Goal: Answer question/provide support: Share knowledge or assist other users

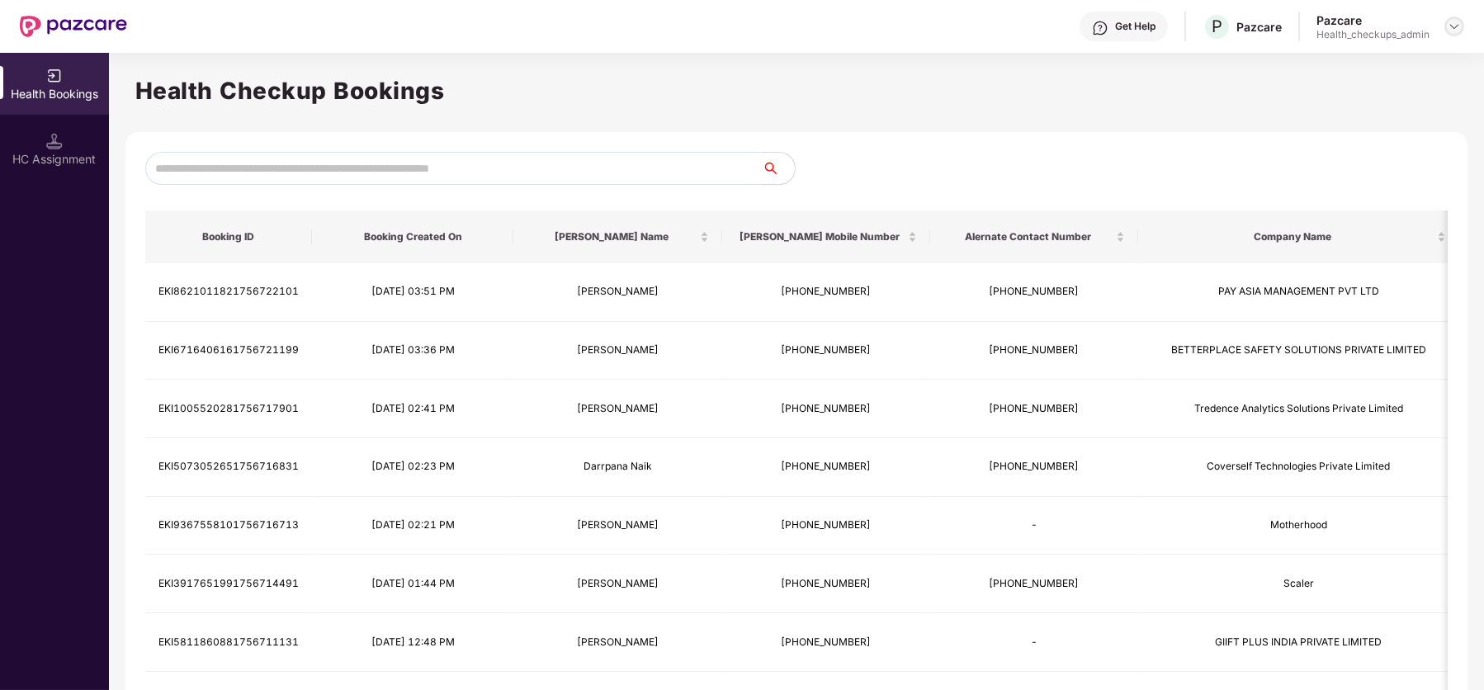
click at [1451, 30] on img at bounding box center [1453, 26] width 13 height 13
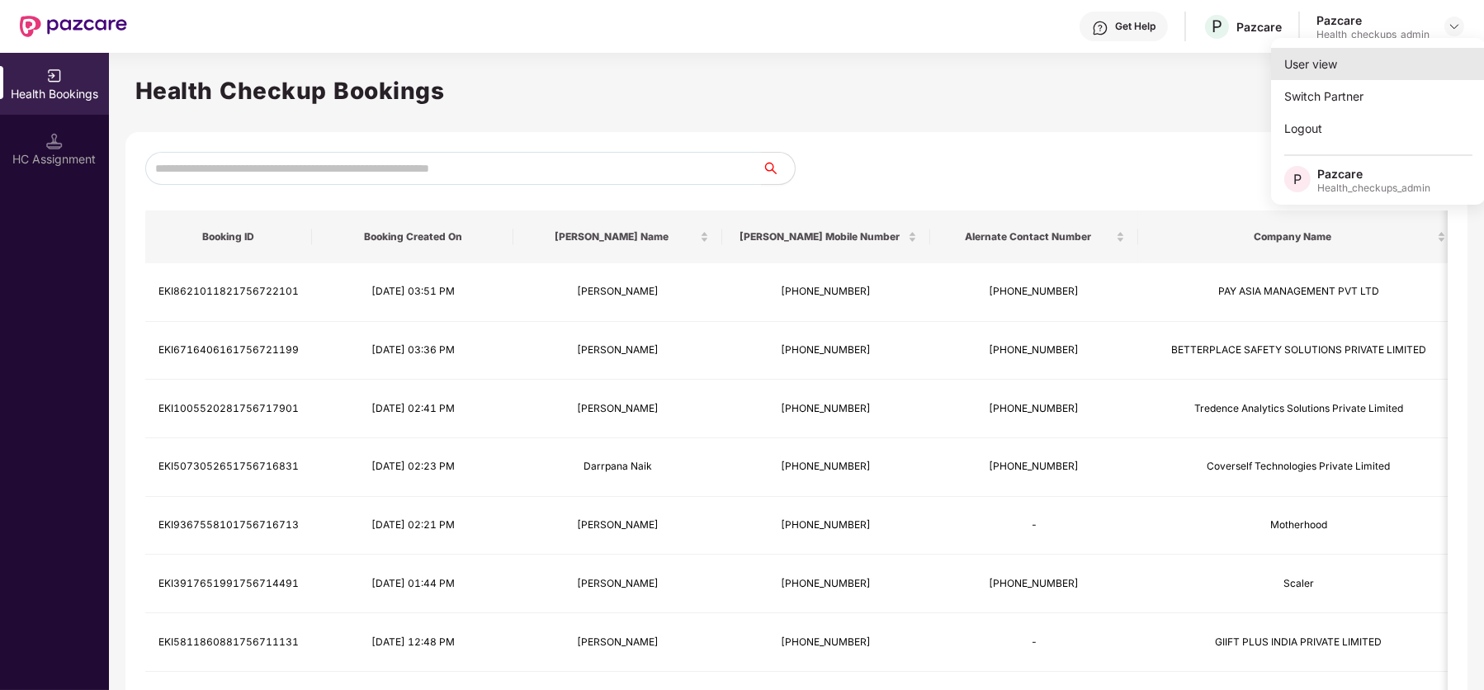
click at [1373, 73] on div "User view" at bounding box center [1378, 64] width 215 height 32
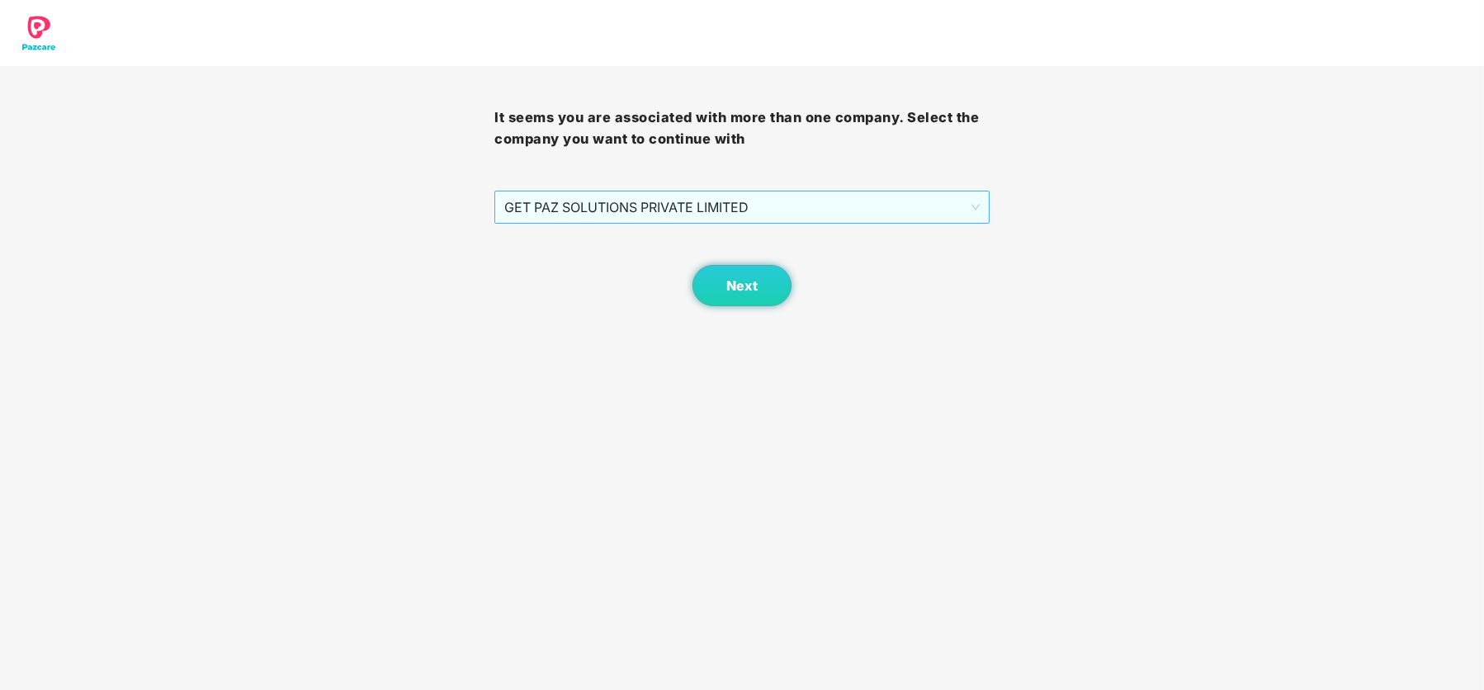
click at [979, 201] on div "GET PAZ SOLUTIONS PRIVATE LIMITED" at bounding box center [741, 207] width 494 height 33
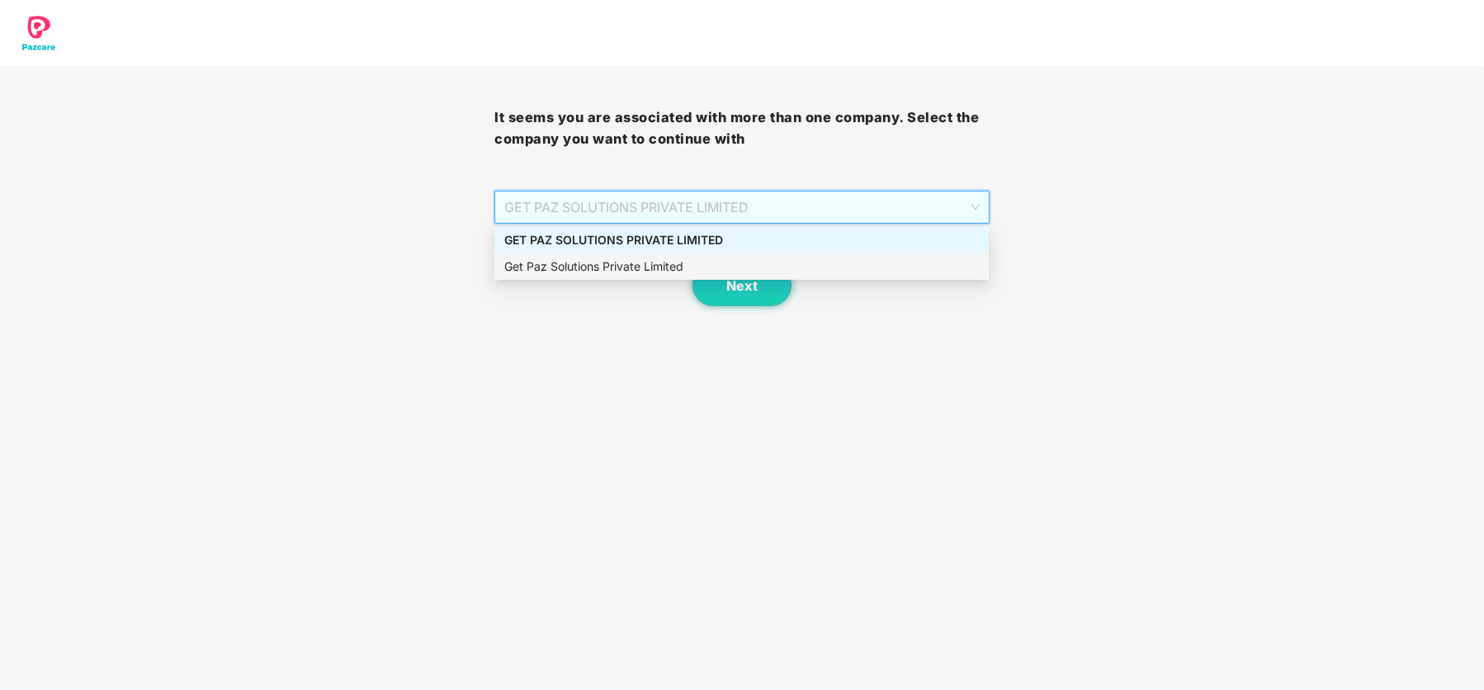
click at [694, 264] on div "Get Paz Solutions Private Limited" at bounding box center [741, 266] width 474 height 18
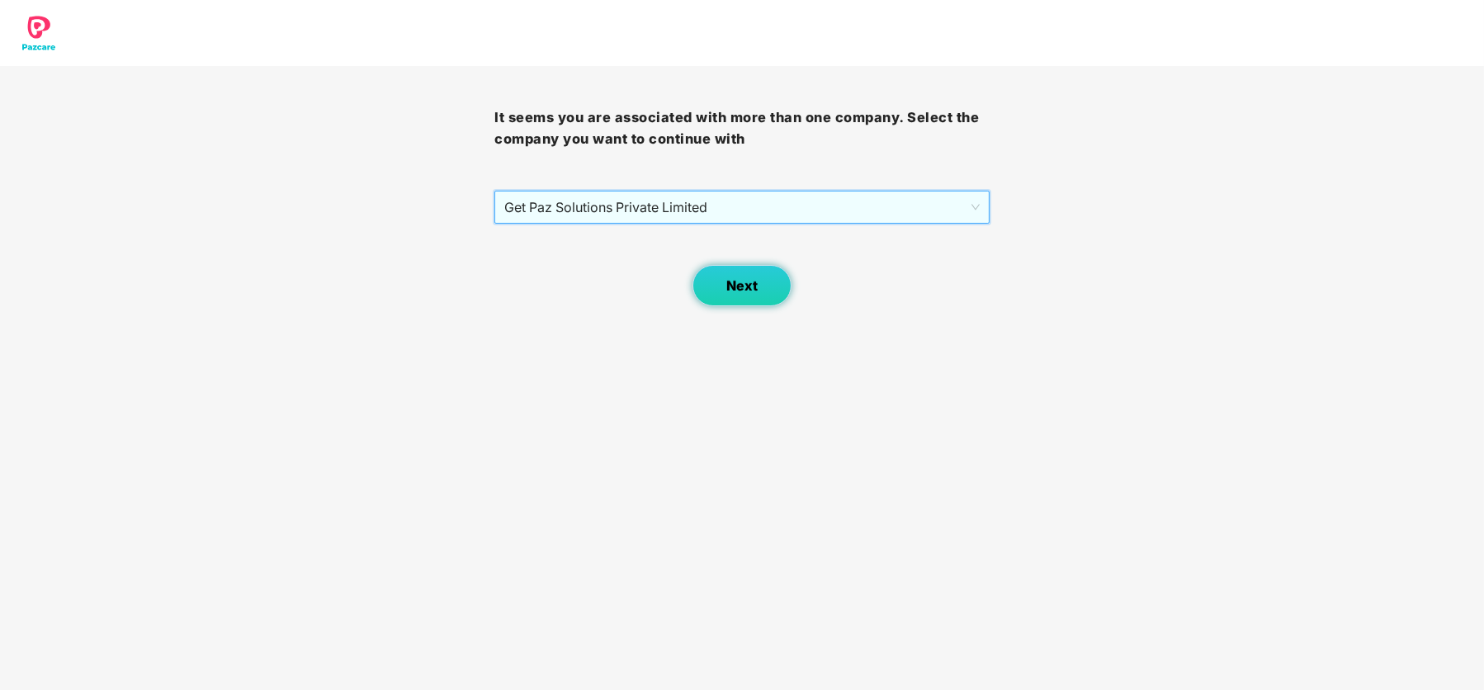
click at [767, 289] on button "Next" at bounding box center [741, 285] width 99 height 41
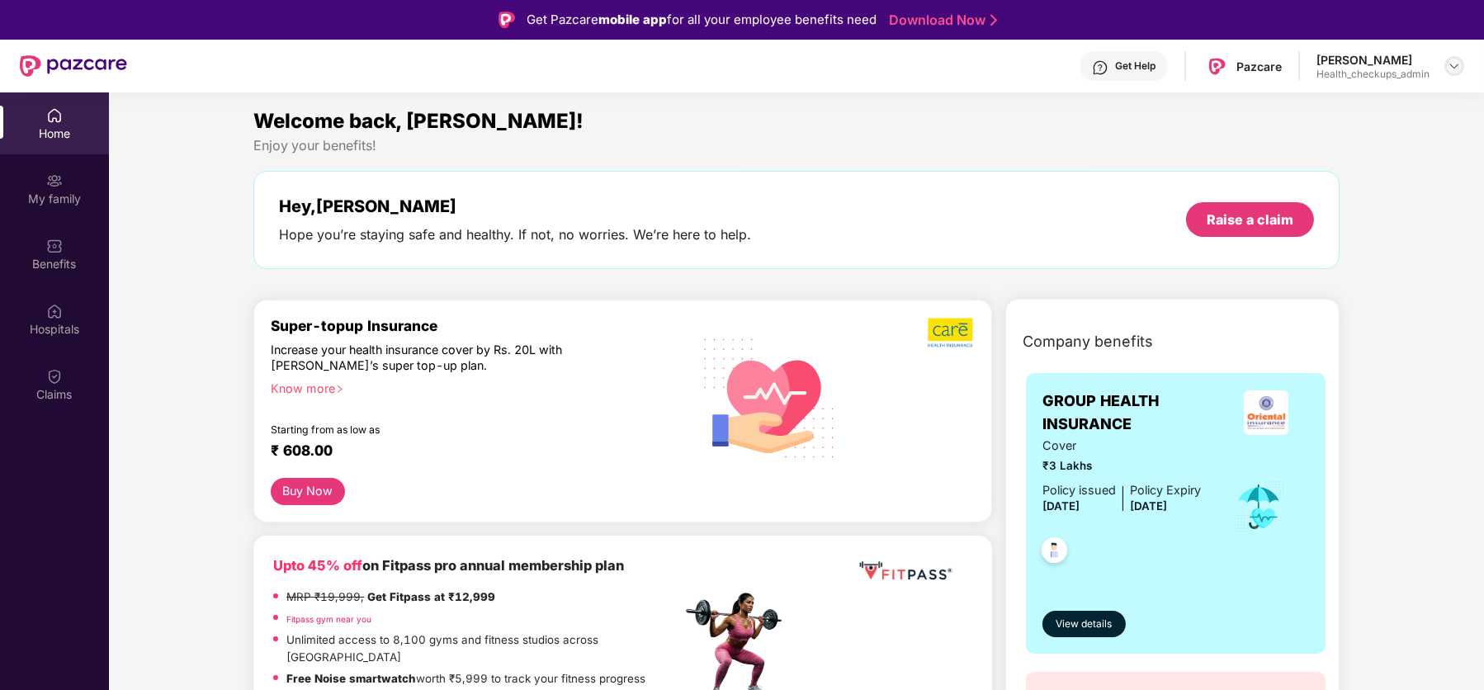
click at [1452, 70] on img at bounding box center [1453, 65] width 13 height 13
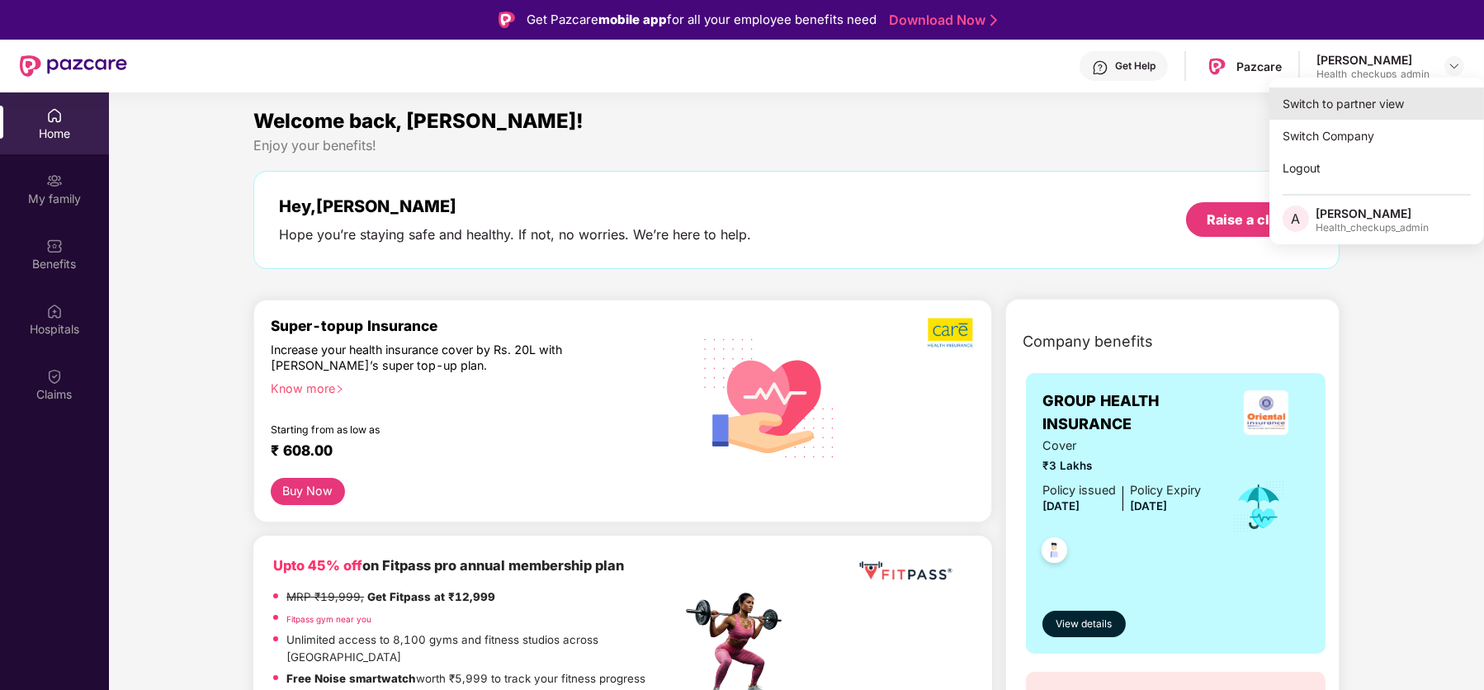
click at [1400, 111] on div "Switch to partner view" at bounding box center [1376, 103] width 215 height 32
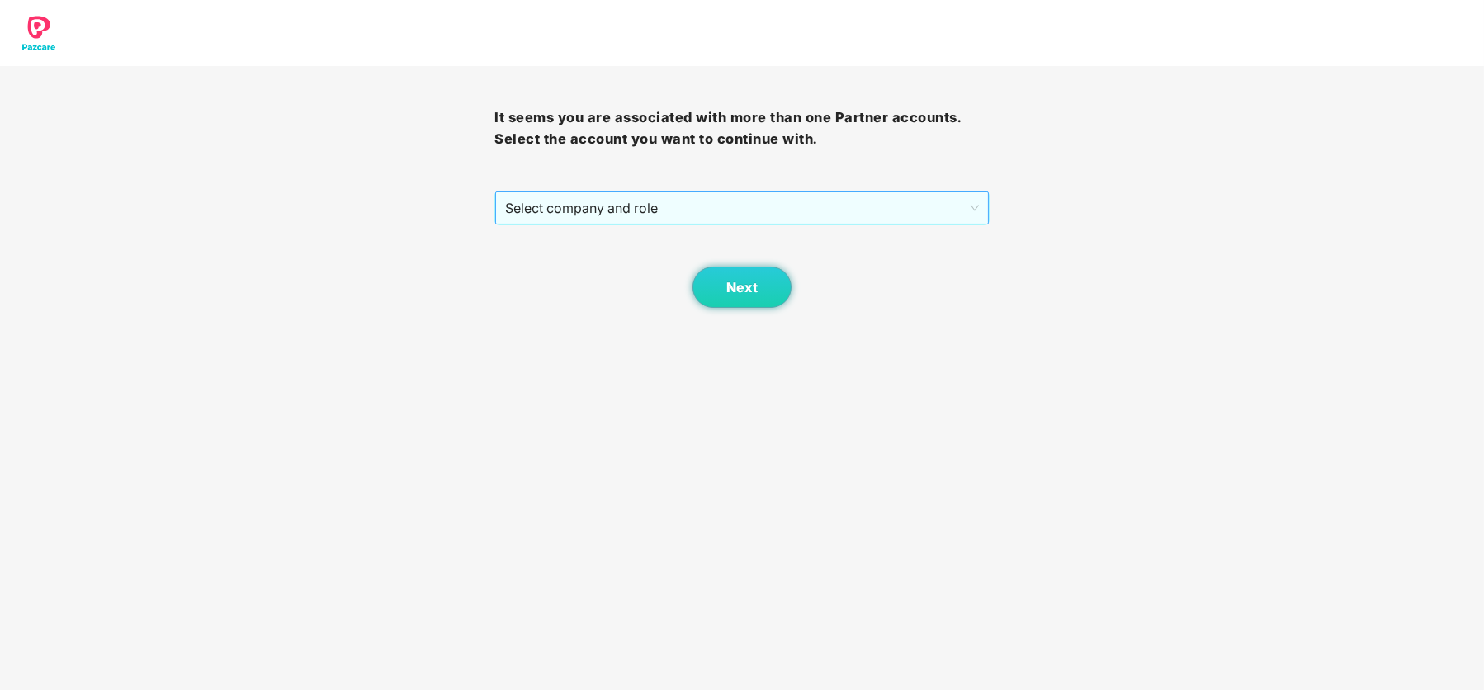
click at [720, 211] on span "Select company and role" at bounding box center [741, 207] width 473 height 31
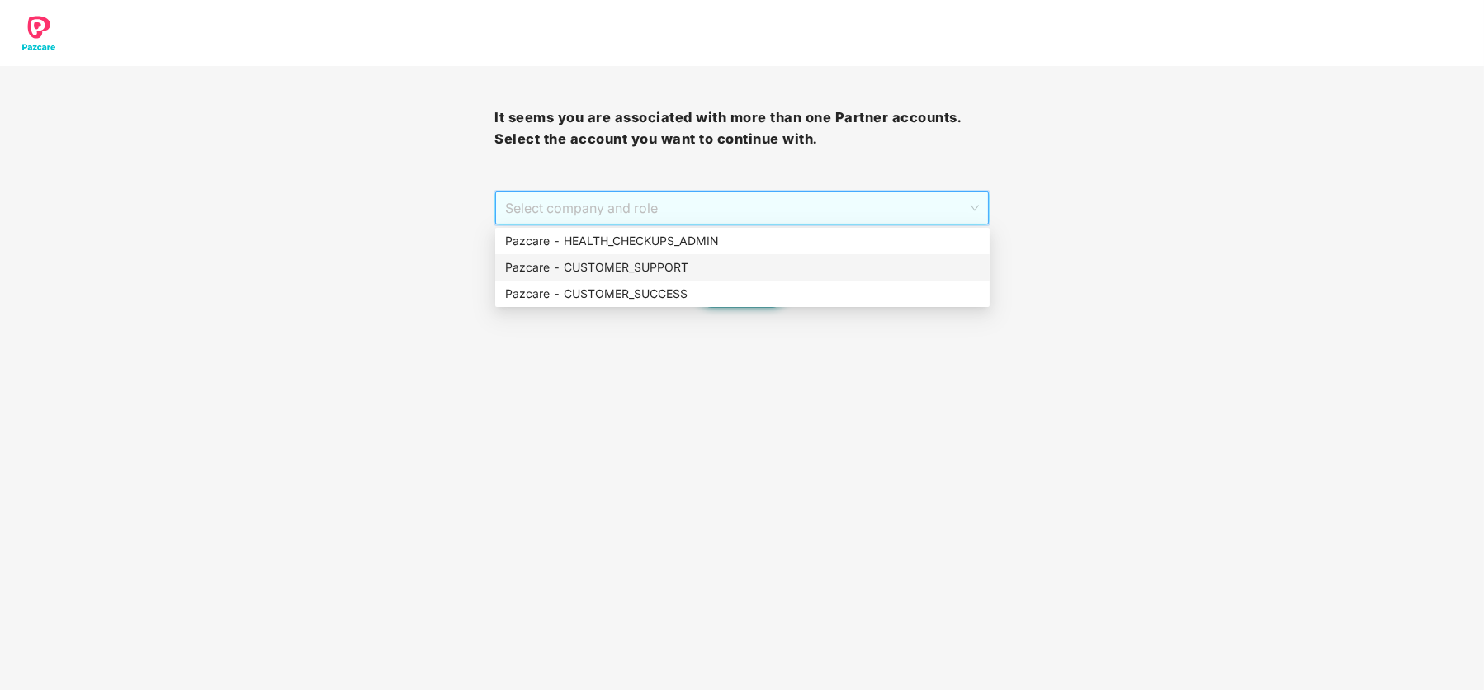
click at [730, 267] on div "Pazcare - CUSTOMER_SUPPORT" at bounding box center [742, 267] width 474 height 18
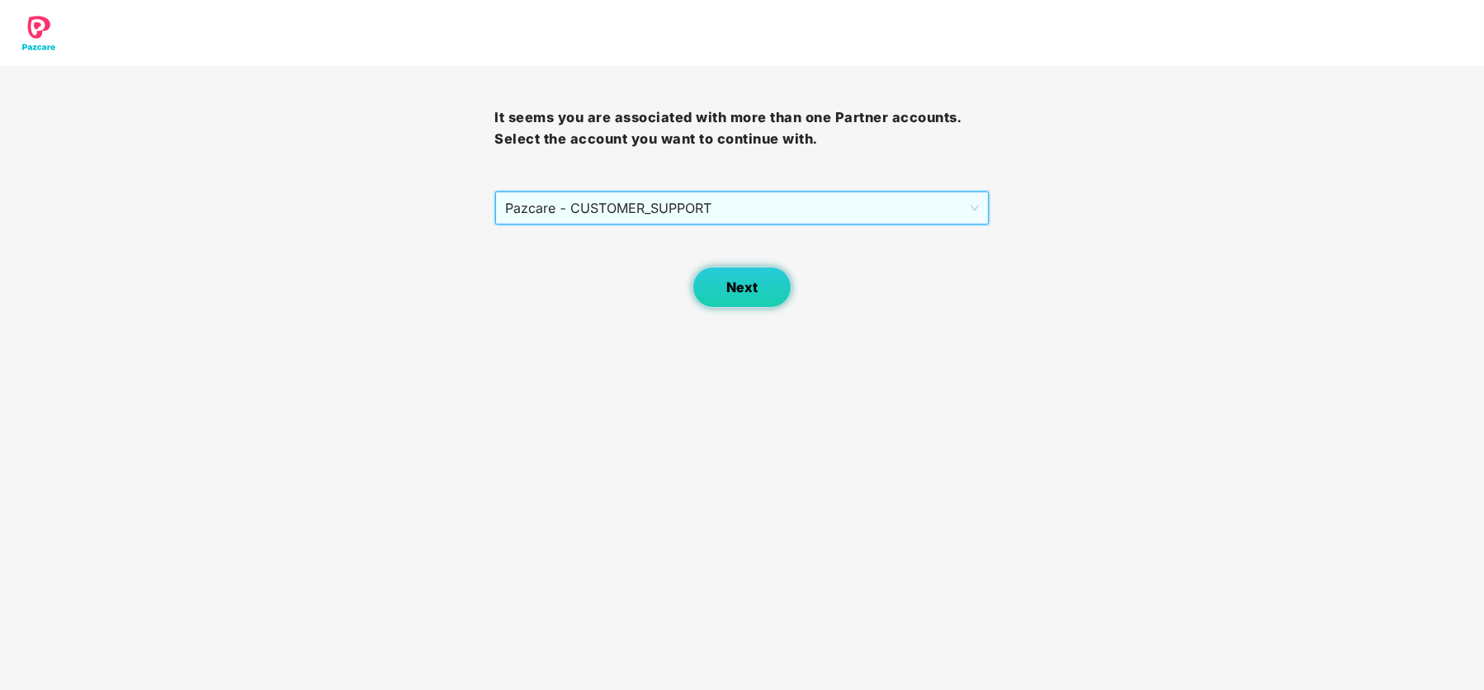
click at [732, 284] on span "Next" at bounding box center [741, 288] width 31 height 16
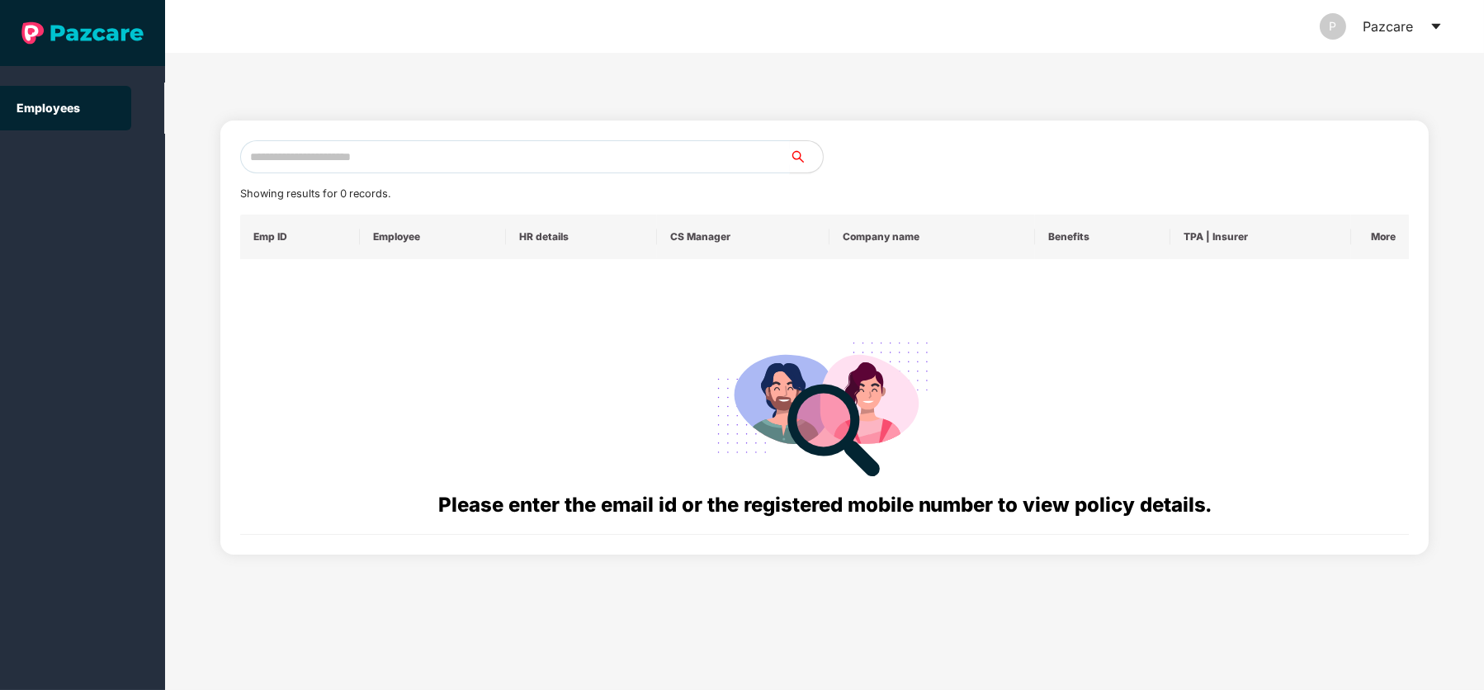
click at [601, 153] on input "text" at bounding box center [515, 156] width 550 height 33
paste input "**********"
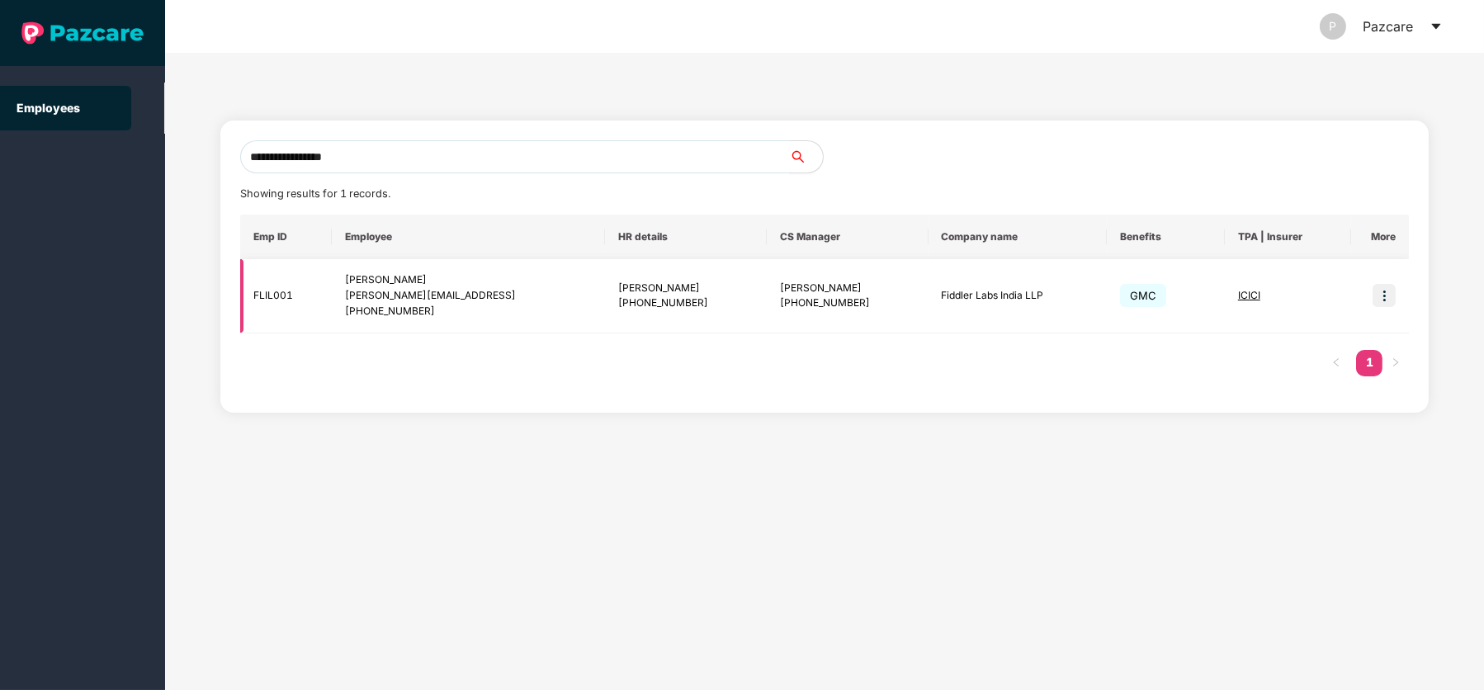
type input "**********"
drag, startPoint x: 371, startPoint y: 312, endPoint x: 430, endPoint y: 329, distance: 61.1
click at [430, 329] on td "[PERSON_NAME] [PERSON_NAME][EMAIL_ADDRESS] [PHONE_NUMBER]" at bounding box center [469, 296] width 274 height 74
copy div "9342509088"
